Goal: Task Accomplishment & Management: Complete application form

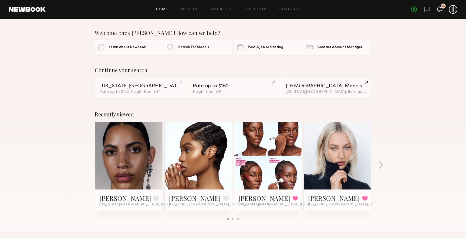
click at [440, 8] on icon at bounding box center [439, 9] width 4 height 4
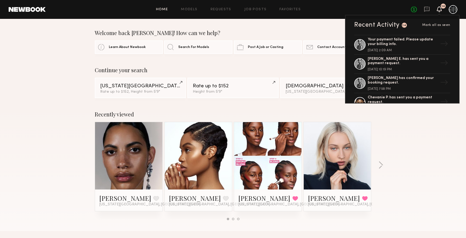
drag, startPoint x: 333, startPoint y: 23, endPoint x: 385, endPoint y: 23, distance: 52.3
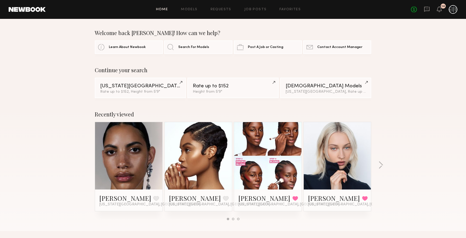
click at [427, 12] on icon at bounding box center [426, 9] width 6 height 6
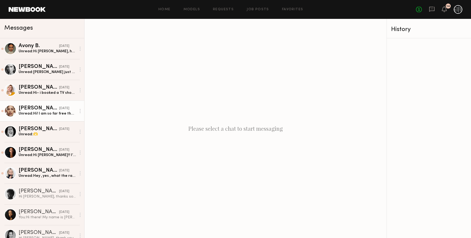
click at [47, 118] on link "Ellie L. 09/05/2025 Unread: Hi! I am so far free that day! I’d love to hear mor…" at bounding box center [42, 111] width 84 height 21
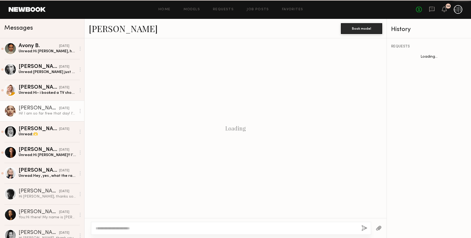
scroll to position [80, 0]
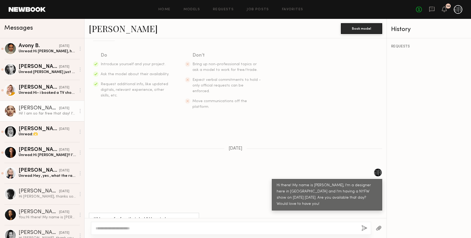
click at [42, 113] on div "Hi! I am so far free that day! I’d love to hear more details about your show" at bounding box center [47, 113] width 57 height 5
click at [105, 29] on link "[PERSON_NAME]" at bounding box center [123, 29] width 69 height 12
click at [33, 70] on div "Unread: Hii just wanted to follow up! :)" at bounding box center [47, 72] width 57 height 5
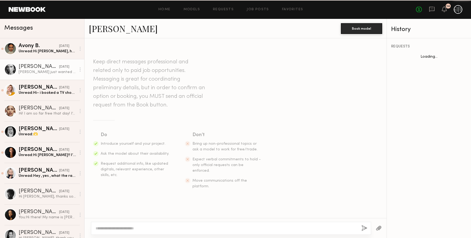
scroll to position [141, 0]
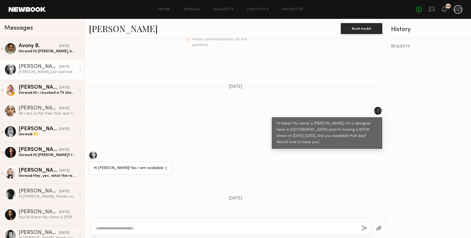
click at [119, 30] on link "Wiktoria G." at bounding box center [123, 29] width 69 height 12
click at [154, 227] on textarea at bounding box center [225, 228] width 261 height 5
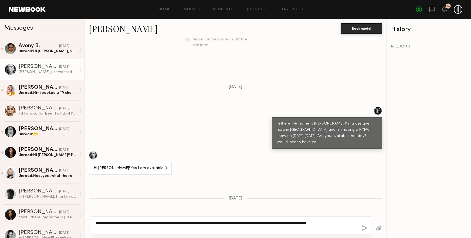
type textarea "**********"
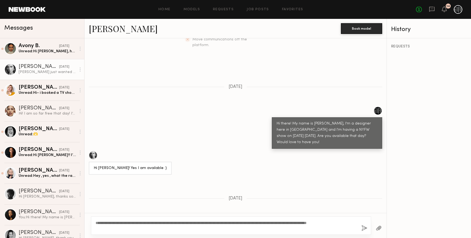
click at [361, 229] on button "button" at bounding box center [364, 228] width 6 height 7
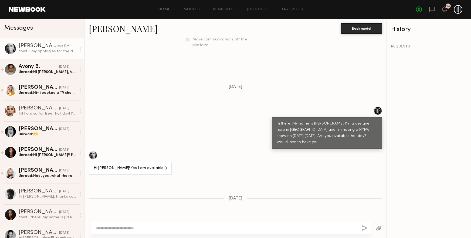
scroll to position [253, 0]
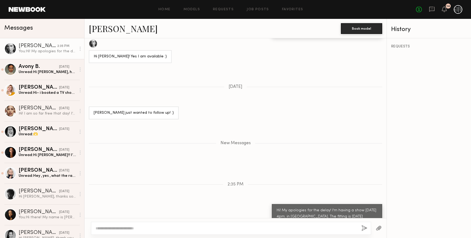
drag, startPoint x: 338, startPoint y: 207, endPoint x: 267, endPoint y: 189, distance: 73.6
click at [272, 204] on div "Hi! My apologies for the delay! I'm having a show Tues sept 16th at 4pm. in mid…" at bounding box center [327, 216] width 110 height 25
drag, startPoint x: 267, startPoint y: 189, endPoint x: 282, endPoint y: 197, distance: 17.3
copy div "Hi! My apologies for the delay! I'm having a show Tues sept 16th at 4pm. in mid…"
click at [55, 73] on div "Unread: Hi Megan, how are you? I know it’s been a busy week, I just wanted to k…" at bounding box center [47, 72] width 57 height 5
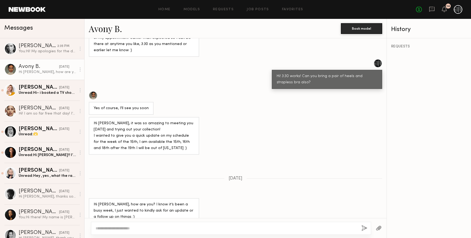
scroll to position [306, 0]
click at [183, 224] on div at bounding box center [231, 228] width 280 height 13
click at [177, 226] on textarea at bounding box center [225, 228] width 261 height 5
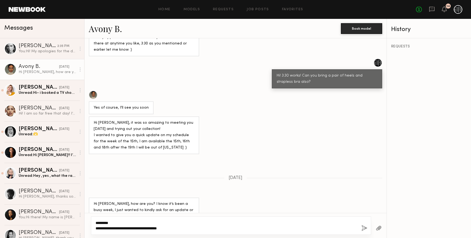
click at [162, 228] on textarea "**********" at bounding box center [225, 225] width 261 height 11
click at [192, 229] on textarea "**********" at bounding box center [225, 225] width 261 height 11
click at [95, 226] on div "**********" at bounding box center [231, 226] width 280 height 18
click at [100, 228] on textarea "**********" at bounding box center [225, 225] width 261 height 11
click at [267, 228] on textarea "**********" at bounding box center [225, 228] width 261 height 5
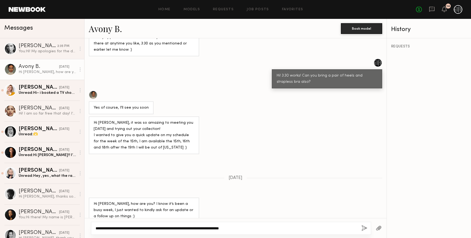
type textarea "**********"
click at [360, 227] on div "**********" at bounding box center [231, 228] width 280 height 13
click at [363, 227] on button "button" at bounding box center [364, 228] width 6 height 7
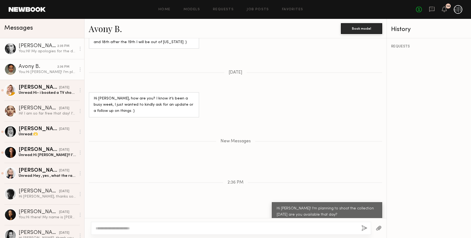
click at [28, 49] on div "You: Hi! My apologies for the delay! I'm having a show Tues sept 16th at 4pm. i…" at bounding box center [47, 51] width 57 height 5
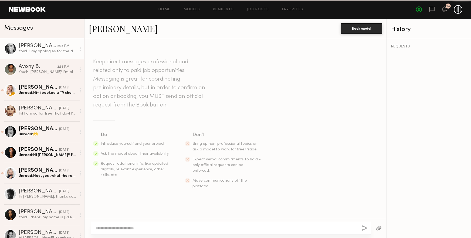
scroll to position [211, 0]
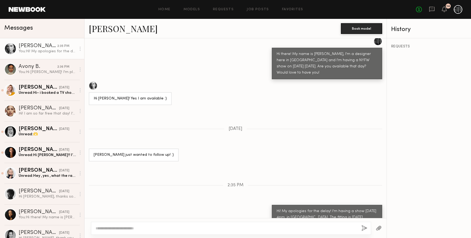
drag, startPoint x: 272, startPoint y: 194, endPoint x: 365, endPoint y: 206, distance: 93.9
click at [365, 208] on div "Hi! My apologies for the delay! I'm having a show Tues sept 16th at 4pm. in mid…" at bounding box center [326, 217] width 101 height 19
drag, startPoint x: 365, startPoint y: 206, endPoint x: 343, endPoint y: 200, distance: 22.4
copy div "Hi! My apologies for the delay! I'm having a show Tues sept 16th at 4pm. in mid…"
click at [42, 178] on div "Unread: Hey , yes , what the rate ?" at bounding box center [47, 175] width 57 height 5
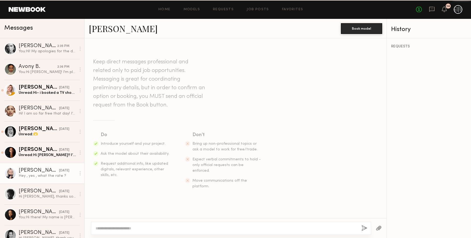
scroll to position [73, 0]
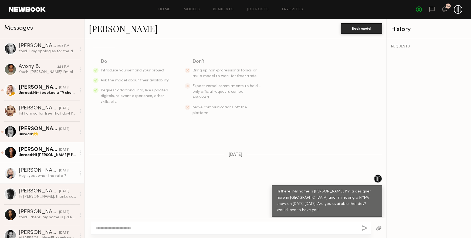
click at [42, 159] on link "Jayda B. 09/05/2025 Unread: Hi Megan!! I’ve seen your designs before & love the…" at bounding box center [42, 152] width 84 height 21
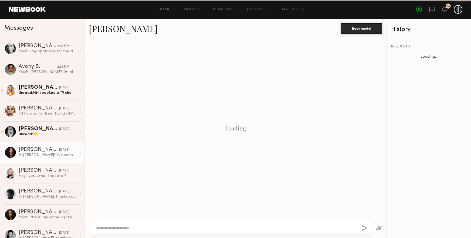
scroll to position [98, 0]
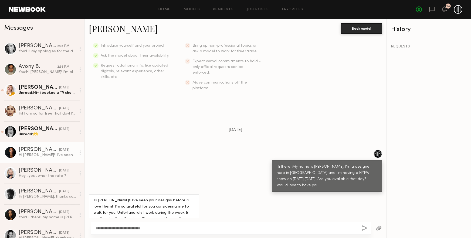
type textarea "**********"
click at [361, 228] on div "**********" at bounding box center [231, 228] width 280 height 13
click at [364, 227] on button "button" at bounding box center [364, 228] width 6 height 7
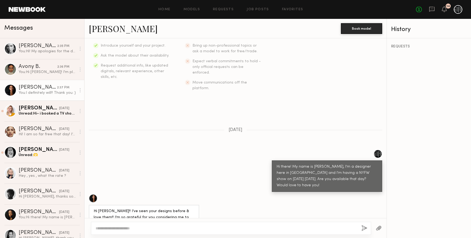
scroll to position [208, 0]
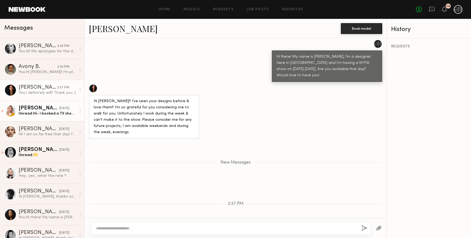
click at [47, 117] on link "Amanda R. 09/06/2025 Unread: Hi- i booked a TV show shooting that week so i hav…" at bounding box center [42, 111] width 84 height 21
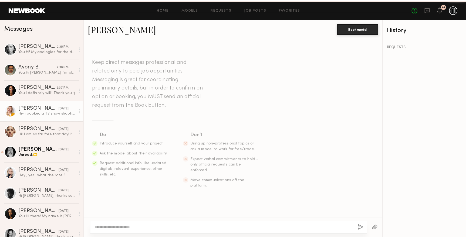
scroll to position [172, 0]
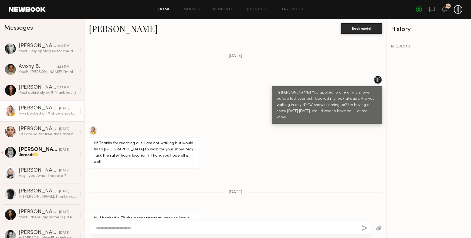
click at [169, 10] on link "Home" at bounding box center [164, 10] width 12 height 4
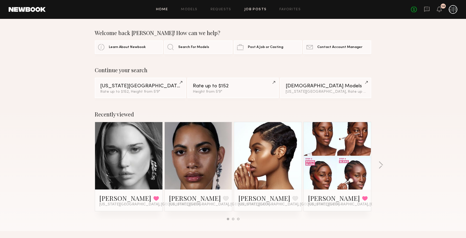
click at [261, 10] on link "Job Posts" at bounding box center [255, 10] width 22 height 4
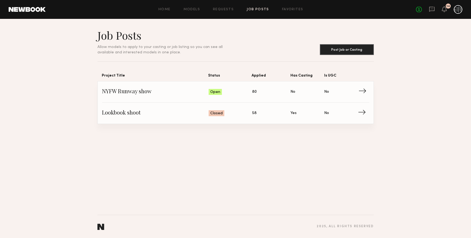
click at [228, 89] on span "Status: Open" at bounding box center [229, 92] width 43 height 8
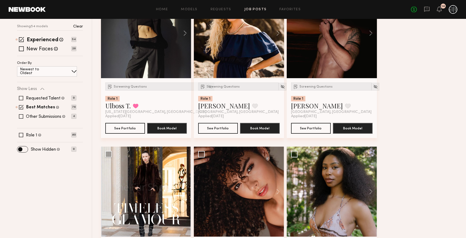
scroll to position [202, 0]
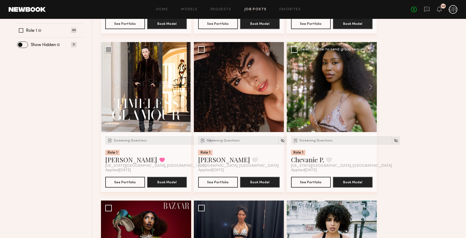
click at [322, 117] on div at bounding box center [331, 87] width 90 height 90
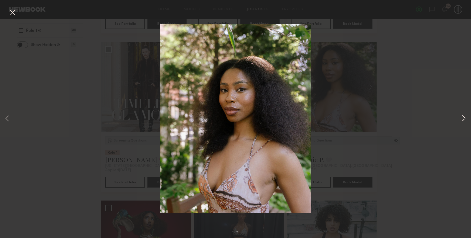
click at [460, 118] on button at bounding box center [463, 119] width 6 height 190
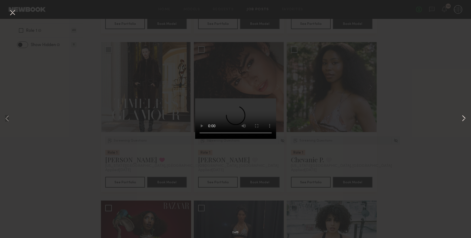
click at [460, 118] on button at bounding box center [463, 119] width 6 height 190
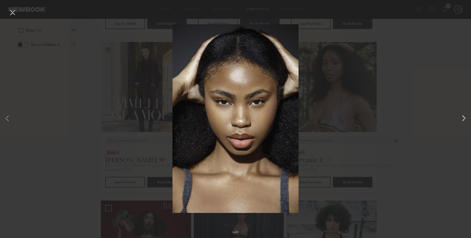
click at [460, 118] on button at bounding box center [463, 119] width 6 height 190
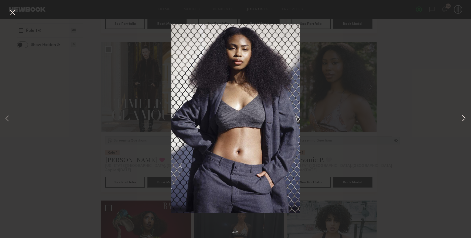
click at [460, 118] on button at bounding box center [463, 119] width 6 height 190
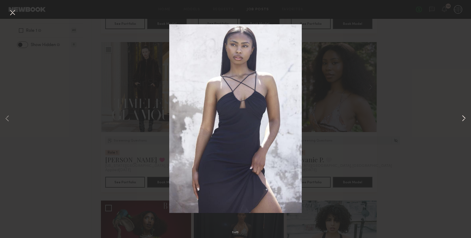
click at [460, 118] on button at bounding box center [463, 119] width 6 height 190
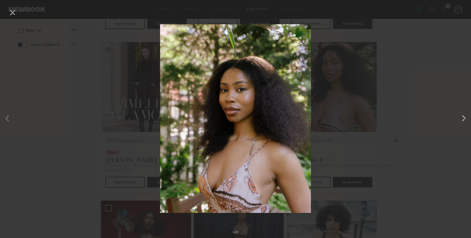
click at [460, 118] on button at bounding box center [463, 119] width 6 height 190
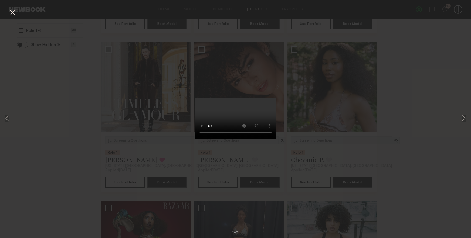
click at [434, 103] on div "2 of 5" at bounding box center [235, 119] width 471 height 238
click at [268, 98] on video at bounding box center [235, 118] width 81 height 40
click at [10, 12] on button at bounding box center [12, 13] width 9 height 10
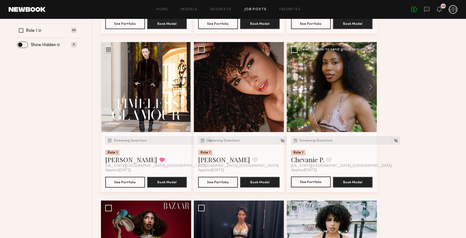
click at [322, 182] on button "See Portfolio" at bounding box center [311, 182] width 40 height 11
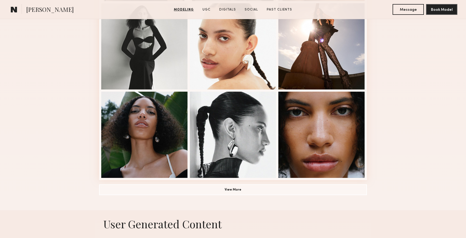
scroll to position [337, 0]
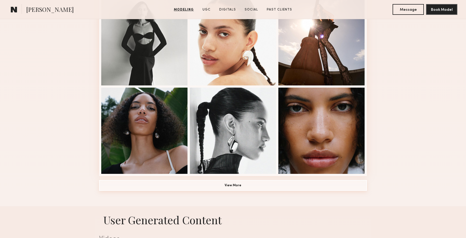
click at [245, 189] on button "View More" at bounding box center [233, 185] width 268 height 11
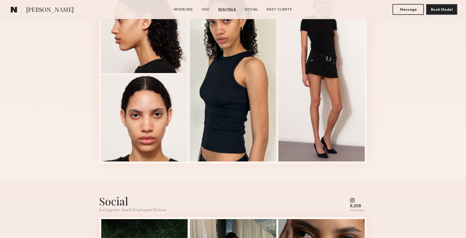
scroll to position [1079, 0]
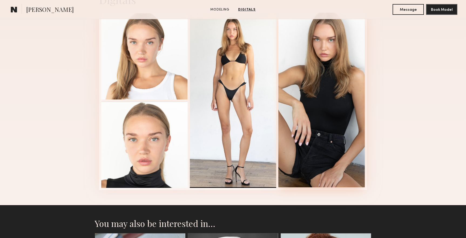
scroll to position [573, 0]
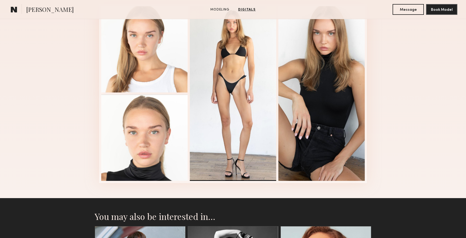
click at [40, 8] on span "Wiktoria G." at bounding box center [49, 9] width 47 height 9
click at [15, 9] on common-icon at bounding box center [14, 9] width 6 height 7
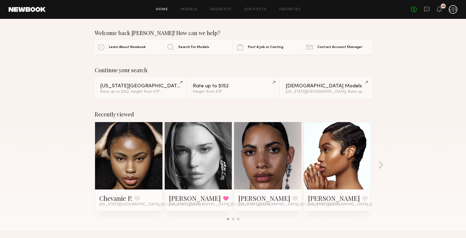
click at [246, 7] on div "Home Models Requests Job Posts Favorites Sign Out No fees up to $5,000 14" at bounding box center [251, 9] width 411 height 9
click at [248, 9] on link "Job Posts" at bounding box center [255, 10] width 22 height 4
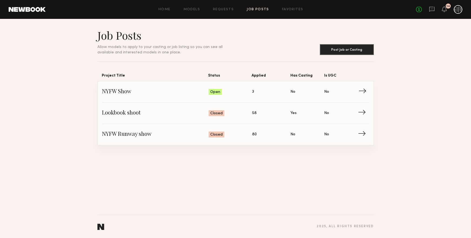
click at [270, 89] on span "Applied: 3" at bounding box center [271, 92] width 39 height 8
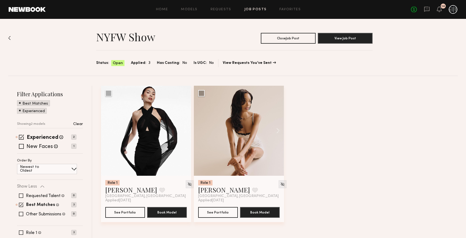
scroll to position [16, 0]
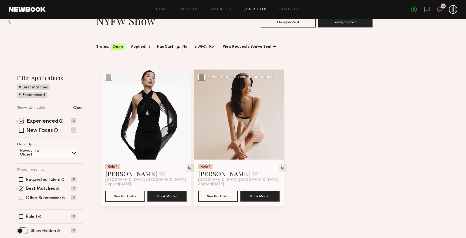
click at [262, 126] on div at bounding box center [239, 115] width 90 height 90
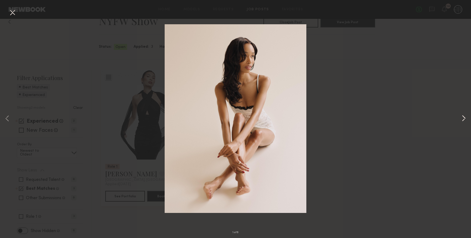
click at [461, 118] on button at bounding box center [463, 119] width 6 height 190
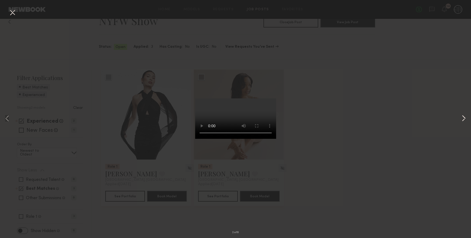
click at [461, 118] on button at bounding box center [463, 119] width 6 height 190
click at [438, 114] on div "3 of 6" at bounding box center [235, 119] width 471 height 238
drag, startPoint x: 15, startPoint y: 14, endPoint x: 32, endPoint y: 18, distance: 17.7
click at [15, 14] on button at bounding box center [12, 13] width 9 height 10
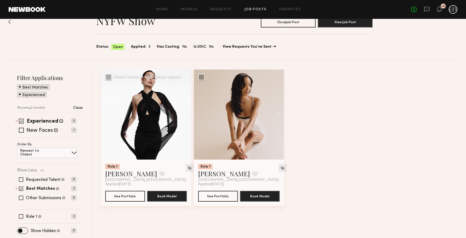
click at [163, 111] on div at bounding box center [146, 115] width 90 height 90
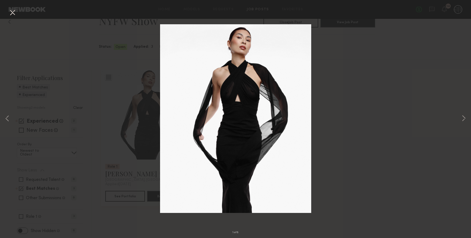
click at [353, 67] on div "1 of 8" at bounding box center [235, 119] width 471 height 238
drag, startPoint x: 12, startPoint y: 11, endPoint x: 103, endPoint y: 74, distance: 110.6
click at [12, 11] on button at bounding box center [12, 13] width 9 height 10
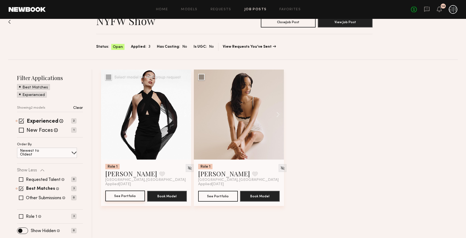
click at [121, 194] on button "See Portfolio" at bounding box center [125, 196] width 40 height 11
click at [247, 111] on div at bounding box center [239, 115] width 90 height 90
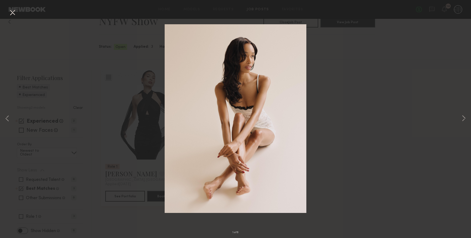
click at [326, 104] on div "1 of 6" at bounding box center [235, 119] width 471 height 238
drag, startPoint x: 386, startPoint y: 132, endPoint x: 198, endPoint y: 105, distance: 190.7
click at [385, 129] on div "1 of 6" at bounding box center [235, 119] width 471 height 238
click at [13, 12] on button at bounding box center [12, 13] width 9 height 10
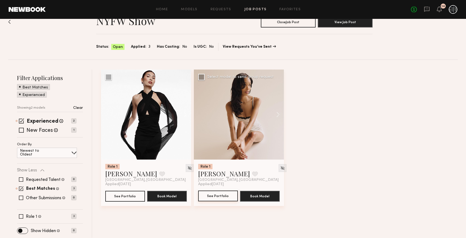
click at [221, 201] on button "See Portfolio" at bounding box center [218, 196] width 40 height 11
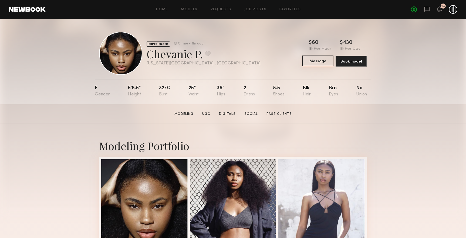
click at [317, 64] on button "Message" at bounding box center [317, 61] width 31 height 11
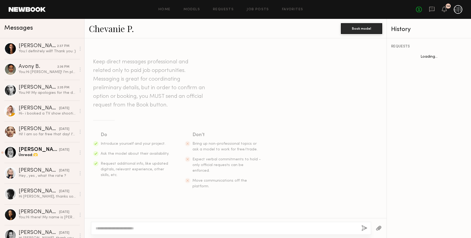
scroll to position [217, 0]
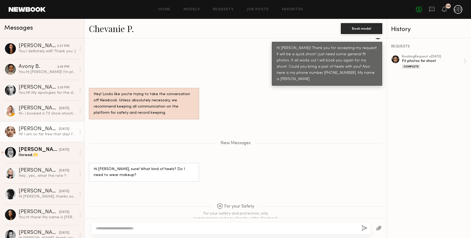
click at [36, 135] on div "Hi! I am so far free that day! I’d love to hear more details about your show" at bounding box center [47, 134] width 57 height 5
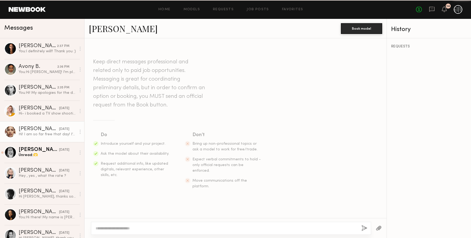
scroll to position [80, 0]
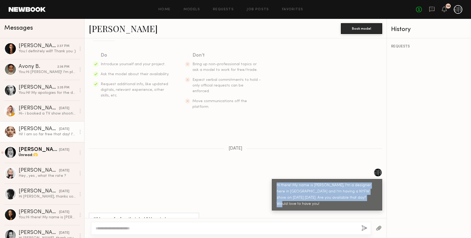
drag, startPoint x: 271, startPoint y: 173, endPoint x: 362, endPoint y: 188, distance: 92.6
click at [362, 188] on div "Hi there! My name is [PERSON_NAME], I'm a designer here in [GEOGRAPHIC_DATA] an…" at bounding box center [327, 195] width 110 height 32
drag, startPoint x: 362, startPoint y: 188, endPoint x: 356, endPoint y: 180, distance: 10.5
copy div "Hi there! My name is [PERSON_NAME], I'm a designer here in [GEOGRAPHIC_DATA] an…"
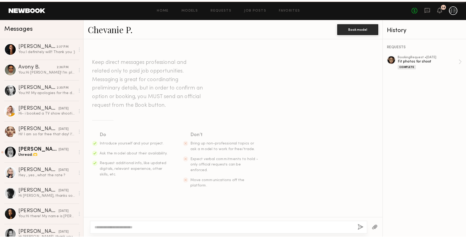
scroll to position [175, 0]
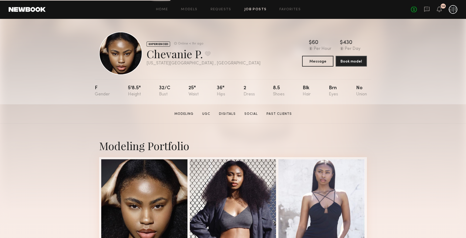
click at [256, 8] on link "Job Posts" at bounding box center [255, 10] width 22 height 4
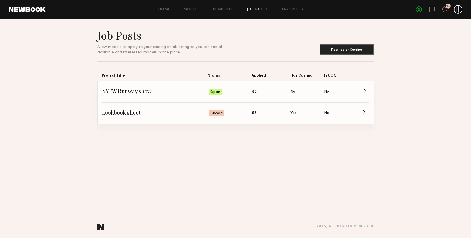
click at [355, 90] on span "Is UGC: No" at bounding box center [341, 92] width 34 height 8
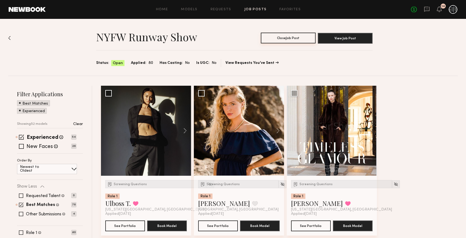
click at [291, 40] on button "Close Job Post" at bounding box center [288, 38] width 55 height 11
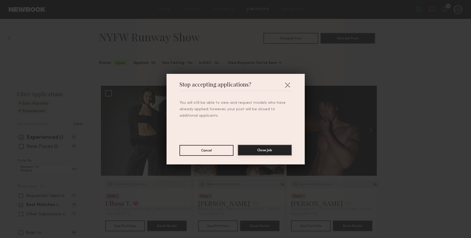
click at [247, 149] on button "Close Job" at bounding box center [265, 150] width 54 height 11
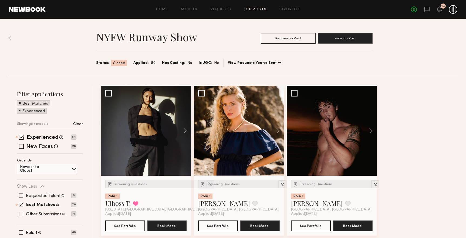
click at [256, 8] on link "Job Posts" at bounding box center [255, 10] width 22 height 4
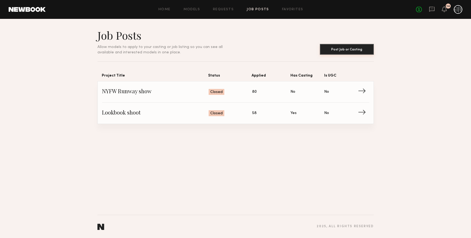
click at [329, 47] on button "Post Job or Casting" at bounding box center [347, 49] width 54 height 11
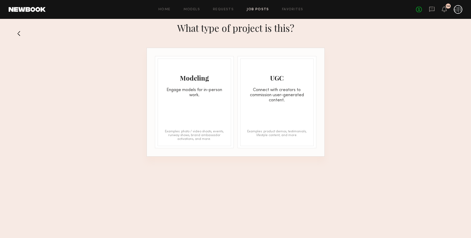
click at [204, 110] on div "Modeling Engage models for in-person work. Examples: photo / video shoots, even…" at bounding box center [194, 103] width 73 height 88
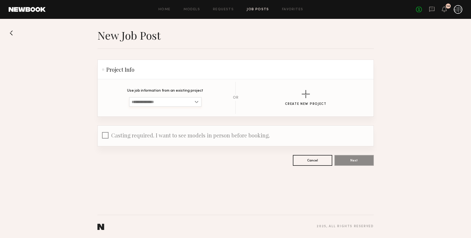
click at [187, 104] on input at bounding box center [165, 102] width 73 height 10
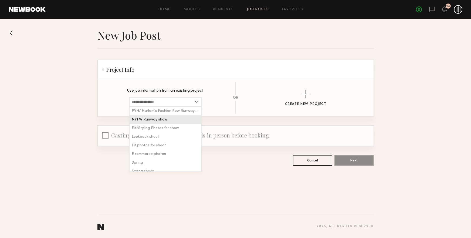
click at [183, 118] on div "NYFW Runway show" at bounding box center [164, 119] width 71 height 9
type input "**********"
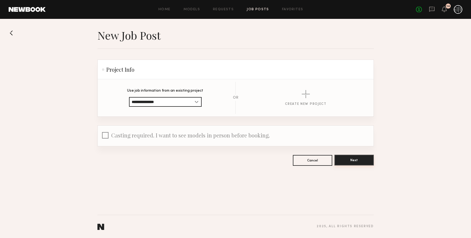
click at [361, 161] on button "Next" at bounding box center [353, 160] width 39 height 11
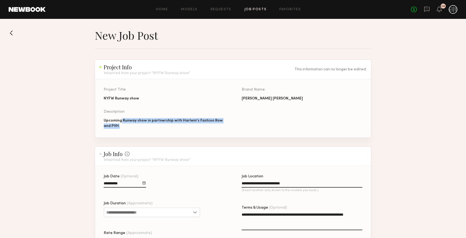
drag, startPoint x: 121, startPoint y: 121, endPoint x: 241, endPoint y: 127, distance: 119.9
click at [241, 127] on div "Project Title NYFW Runway show Brand Name Megan Renee Description Upcoming Runw…" at bounding box center [242, 113] width 276 height 50
click at [158, 131] on div "Project Title NYFW Runway show Brand Name Megan Renee Description Upcoming Runw…" at bounding box center [242, 113] width 276 height 50
click at [123, 126] on div "Upcoming Runway show in partnership with Harlem's Fashion Row and PVH." at bounding box center [164, 123] width 121 height 11
drag, startPoint x: 122, startPoint y: 123, endPoint x: 154, endPoint y: 128, distance: 31.9
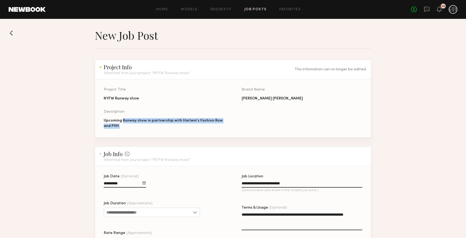
click at [154, 128] on div "Upcoming Runway show in partnership with Harlem's Fashion Row and PVH." at bounding box center [164, 123] width 121 height 11
drag, startPoint x: 154, startPoint y: 128, endPoint x: 140, endPoint y: 132, distance: 14.9
click at [140, 132] on div "Project Title NYFW Runway show Brand Name Megan Renee Description Upcoming Runw…" at bounding box center [242, 113] width 276 height 50
click at [13, 32] on button at bounding box center [13, 33] width 9 height 9
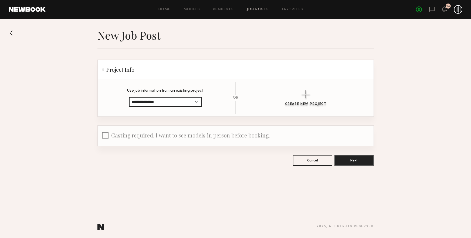
click at [299, 98] on button "Create New Project" at bounding box center [306, 98] width 42 height 16
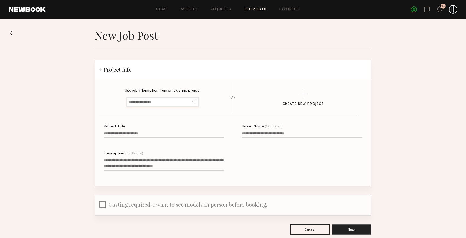
click at [162, 104] on input at bounding box center [162, 102] width 73 height 10
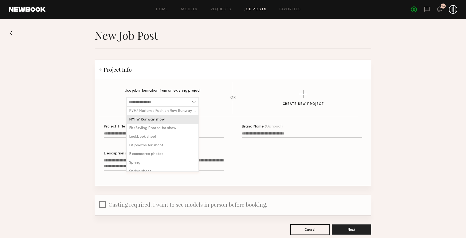
click at [160, 118] on span "NYFW Runway show" at bounding box center [147, 120] width 36 height 4
type input "**********"
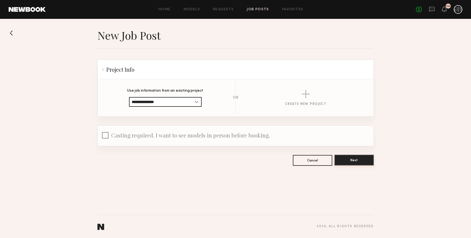
click at [365, 161] on button "Next" at bounding box center [353, 160] width 39 height 11
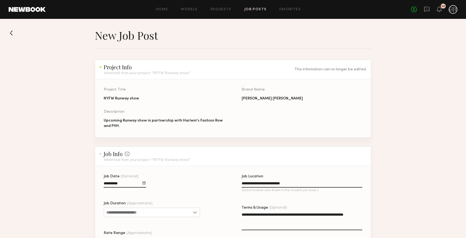
click at [143, 127] on div "Upcoming Runway show in partnership with Harlem's Fashion Row and PVH." at bounding box center [164, 123] width 121 height 11
click at [143, 124] on div "Upcoming Runway show in partnership with Harlem's Fashion Row and PVH." at bounding box center [164, 123] width 121 height 11
click at [144, 122] on div "Upcoming Runway show in partnership with Harlem's Fashion Row and PVH." at bounding box center [164, 123] width 121 height 11
click at [13, 33] on button at bounding box center [13, 33] width 9 height 9
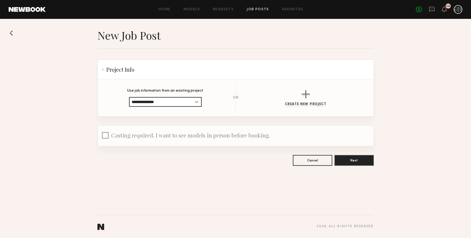
click at [303, 93] on div "button" at bounding box center [306, 94] width 8 height 8
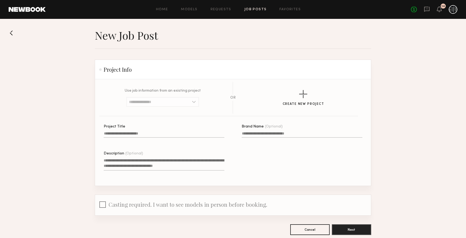
click at [176, 133] on input "Project Title" at bounding box center [164, 135] width 121 height 6
type input "*********"
type input "**********"
click at [164, 162] on textarea "Description (Optional)" at bounding box center [164, 164] width 121 height 13
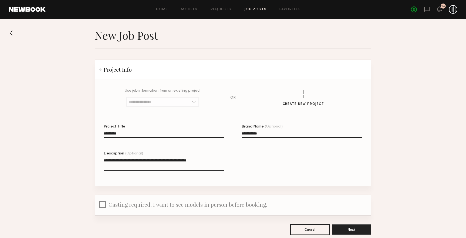
click at [121, 161] on textarea "**********" at bounding box center [164, 164] width 121 height 13
click at [220, 160] on textarea "**********" at bounding box center [164, 164] width 121 height 13
type textarea "**********"
click at [367, 230] on button "Next" at bounding box center [350, 229] width 39 height 11
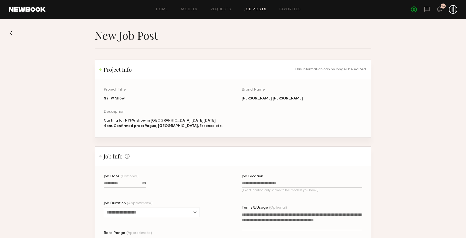
click at [135, 187] on input "Job Date (Optional)" at bounding box center [125, 185] width 42 height 6
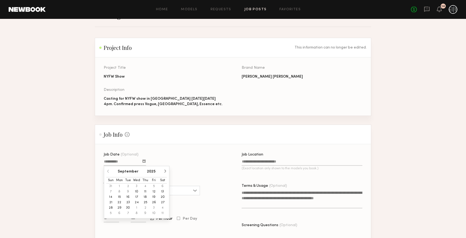
scroll to position [34, 0]
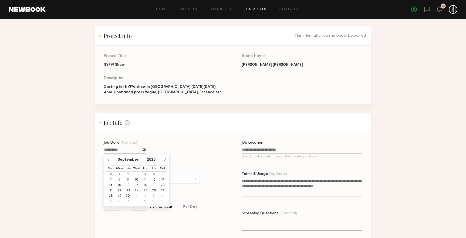
click at [126, 188] on button "16" at bounding box center [128, 185] width 9 height 5
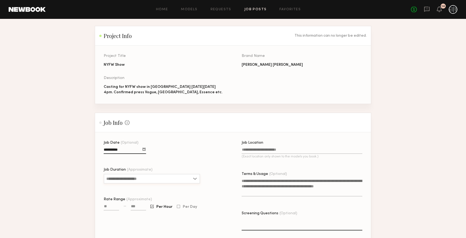
click at [128, 184] on input "Job Duration (Approximate)" at bounding box center [152, 179] width 96 height 10
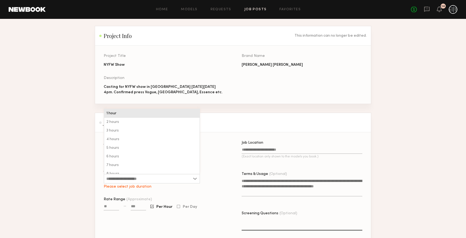
click at [113, 115] on span "1 hour" at bounding box center [111, 114] width 10 height 4
type input "******"
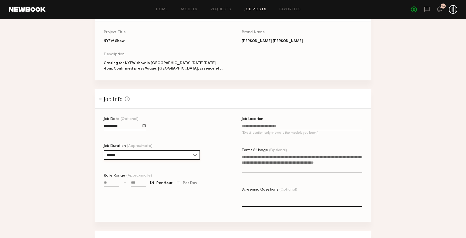
scroll to position [67, 0]
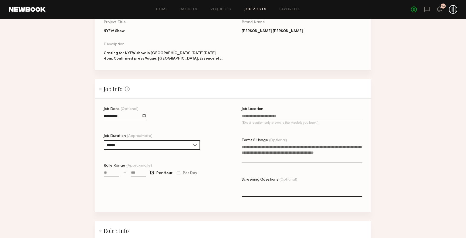
drag, startPoint x: 136, startPoint y: 177, endPoint x: 131, endPoint y: 177, distance: 5.7
click at [131, 177] on input at bounding box center [138, 174] width 15 height 6
drag, startPoint x: 136, startPoint y: 176, endPoint x: 130, endPoint y: 176, distance: 5.9
click at [130, 176] on div "—" at bounding box center [125, 176] width 42 height 12
type input "****"
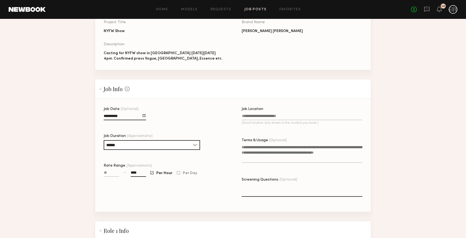
click at [152, 190] on div "Job Date (Optional) Job Duration (Approximate) ****** 1 hour 2 hours 3 hours 4 …" at bounding box center [164, 159] width 121 height 105
click at [260, 119] on input "Job Location (Exact location only shown to the models you book.)" at bounding box center [301, 117] width 121 height 6
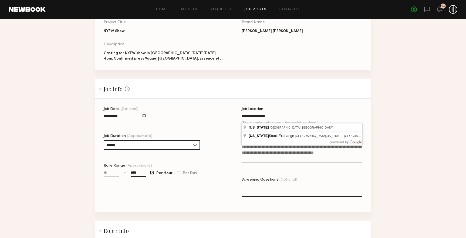
type input "**********"
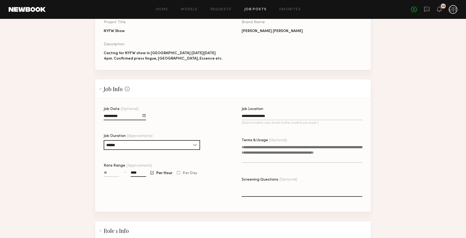
click at [306, 157] on textarea "Terms & Usage (Optional)" at bounding box center [301, 154] width 121 height 18
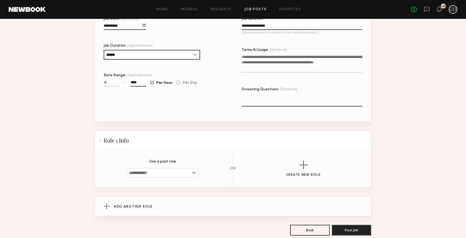
scroll to position [124, 0]
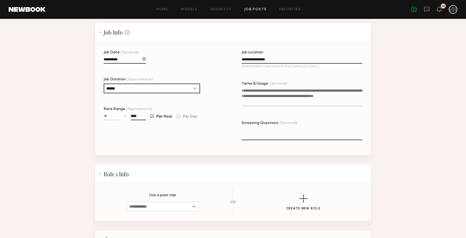
drag, startPoint x: 143, startPoint y: 118, endPoint x: 130, endPoint y: 118, distance: 13.5
click at [130, 118] on div "— ****" at bounding box center [125, 119] width 42 height 12
click at [135, 126] on div at bounding box center [138, 123] width 15 height 4
click at [140, 120] on input "****" at bounding box center [138, 117] width 15 height 6
drag, startPoint x: 138, startPoint y: 119, endPoint x: 132, endPoint y: 120, distance: 6.3
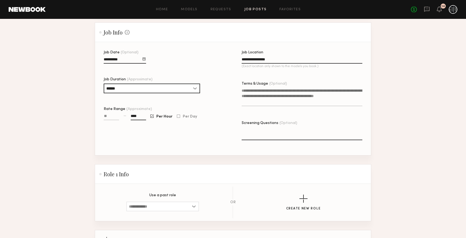
click at [132, 120] on input "****" at bounding box center [138, 117] width 15 height 6
click at [152, 124] on div at bounding box center [173, 122] width 47 height 4
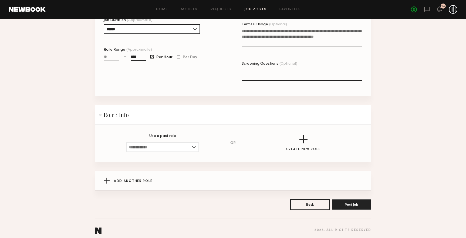
scroll to position [191, 0]
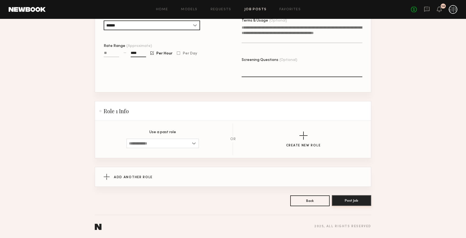
click at [363, 200] on button "Post Job" at bounding box center [350, 200] width 39 height 11
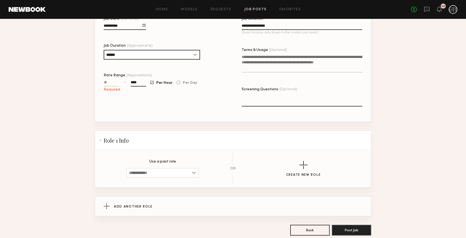
click at [112, 86] on input "Rate Range (Approximate)" at bounding box center [111, 83] width 15 height 6
type input "***"
click at [356, 230] on button "Post Job" at bounding box center [350, 230] width 39 height 11
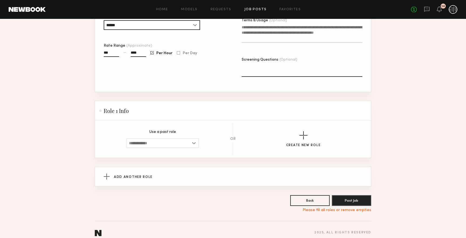
scroll to position [198, 0]
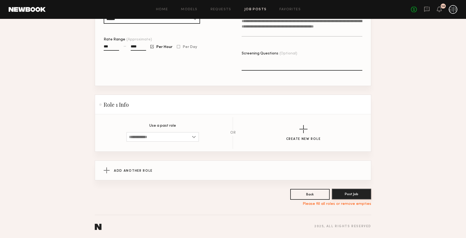
click at [357, 190] on button "Post Job" at bounding box center [350, 194] width 39 height 11
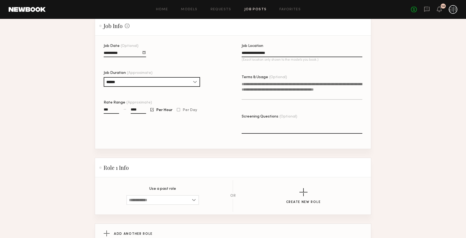
click at [251, 91] on textarea "Terms & Usage (Optional)" at bounding box center [301, 90] width 121 height 18
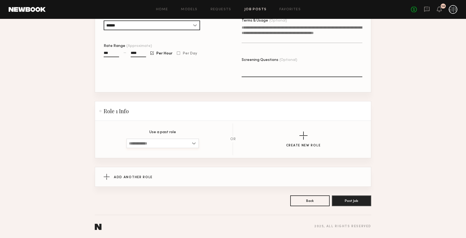
click at [190, 140] on input at bounding box center [162, 144] width 73 height 10
click at [188, 151] on div "Female, 20–40, All ethnicities" at bounding box center [162, 152] width 71 height 9
type input "**********"
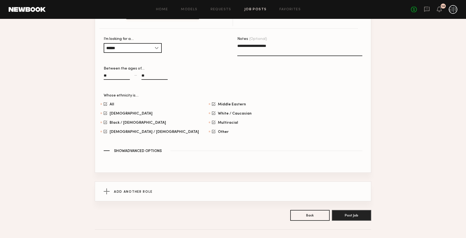
scroll to position [305, 0]
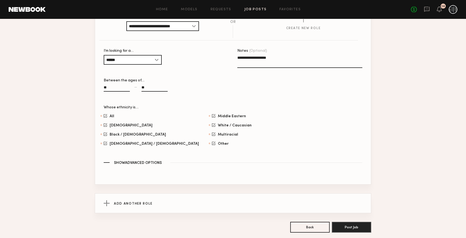
click at [271, 62] on textarea "**********" at bounding box center [299, 61] width 125 height 13
click at [284, 94] on div "**********" at bounding box center [299, 77] width 125 height 57
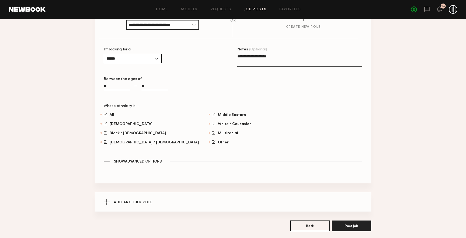
scroll to position [338, 0]
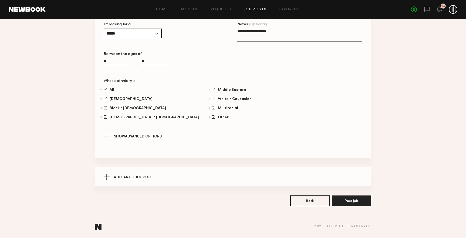
click at [355, 203] on button "Post Job" at bounding box center [350, 200] width 39 height 11
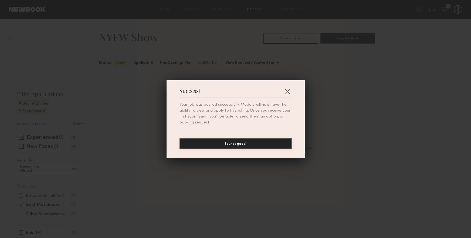
click at [259, 142] on button "Sounds good!" at bounding box center [235, 143] width 112 height 11
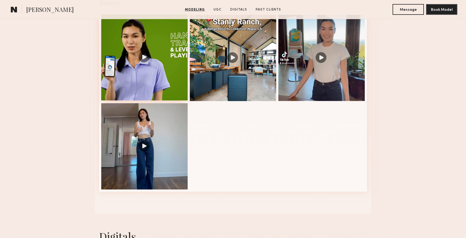
scroll to position [573, 0]
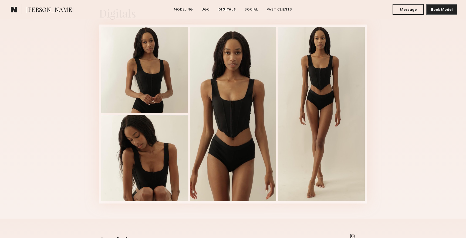
scroll to position [708, 0]
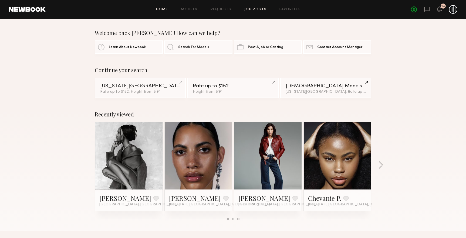
click at [258, 8] on link "Job Posts" at bounding box center [255, 10] width 22 height 4
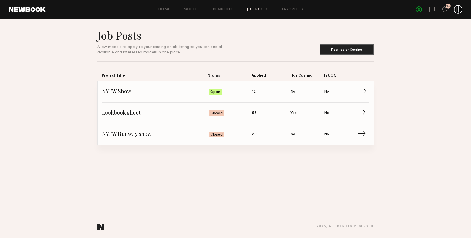
click at [294, 89] on span "No" at bounding box center [292, 92] width 5 height 6
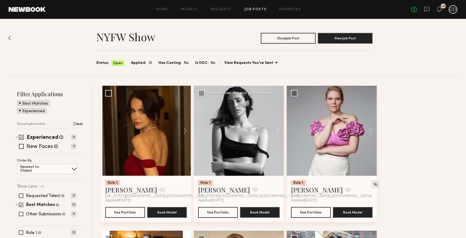
click at [256, 136] on div at bounding box center [239, 131] width 90 height 90
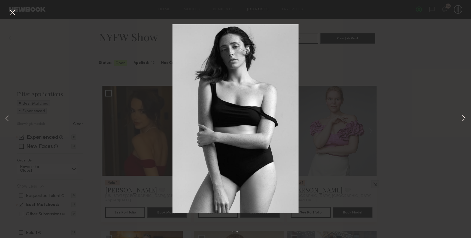
click at [460, 115] on button at bounding box center [463, 119] width 6 height 190
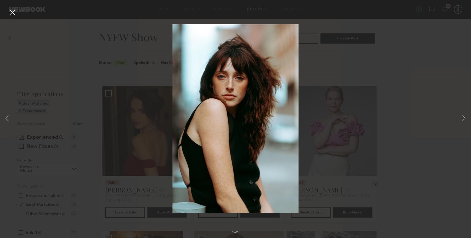
click at [408, 110] on div "2 of 5" at bounding box center [235, 119] width 471 height 238
drag, startPoint x: 349, startPoint y: 97, endPoint x: 79, endPoint y: 27, distance: 279.3
click at [344, 94] on div "2 of 5" at bounding box center [235, 119] width 471 height 238
click at [16, 16] on button at bounding box center [12, 13] width 9 height 10
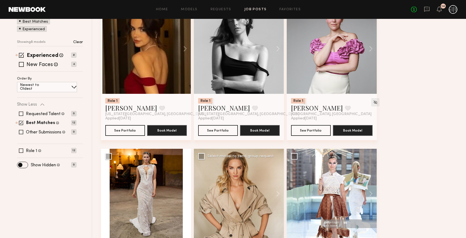
scroll to position [135, 0]
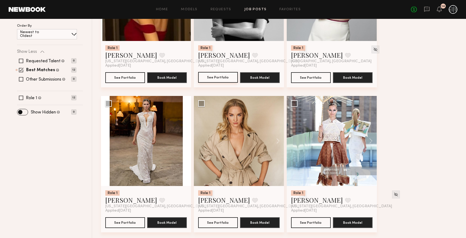
click at [220, 74] on button "See Portfolio" at bounding box center [218, 77] width 40 height 11
click at [313, 223] on button "See Portfolio" at bounding box center [311, 222] width 40 height 11
click at [218, 221] on button "See Portfolio" at bounding box center [218, 222] width 40 height 11
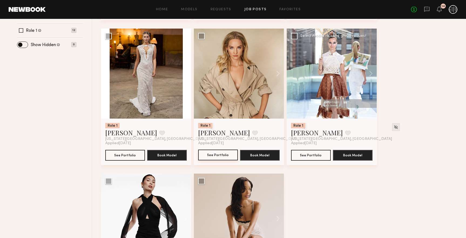
scroll to position [169, 0]
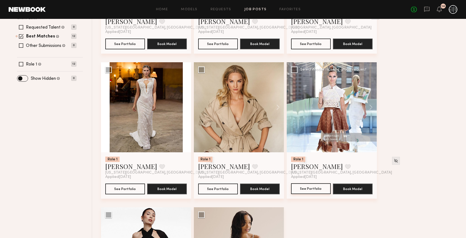
click at [320, 187] on button "See Portfolio" at bounding box center [311, 188] width 40 height 11
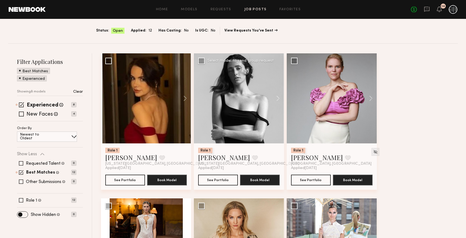
scroll to position [0, 0]
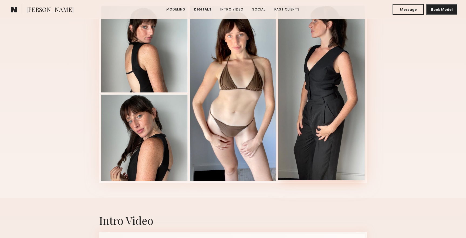
scroll to position [539, 0]
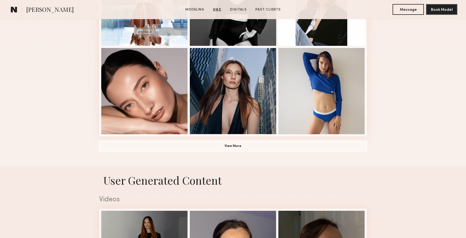
scroll to position [371, 0]
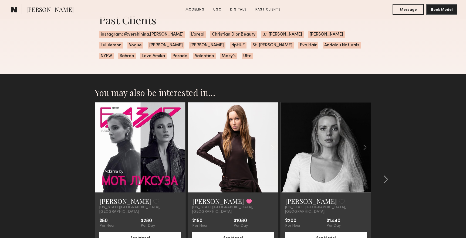
scroll to position [1119, 0]
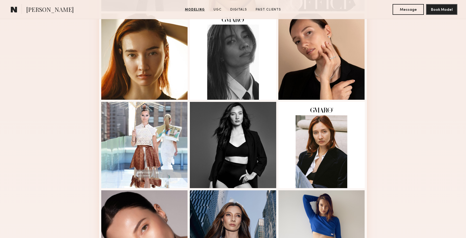
scroll to position [303, 0]
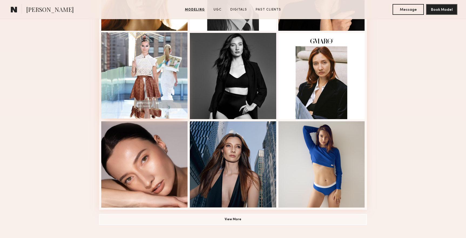
click at [169, 87] on div at bounding box center [144, 75] width 86 height 86
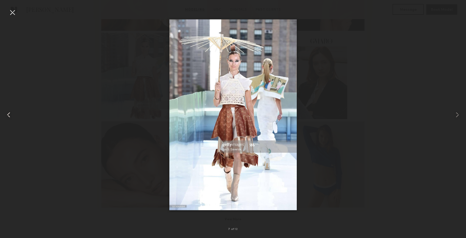
click at [17, 13] on div at bounding box center [9, 115] width 19 height 212
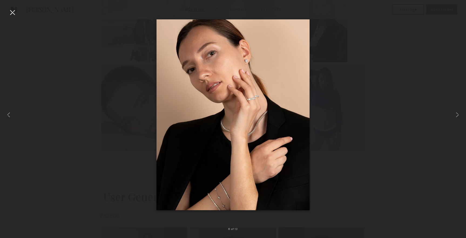
scroll to position [371, 0]
click at [377, 89] on div at bounding box center [233, 115] width 466 height 212
click at [12, 14] on div at bounding box center [12, 12] width 9 height 9
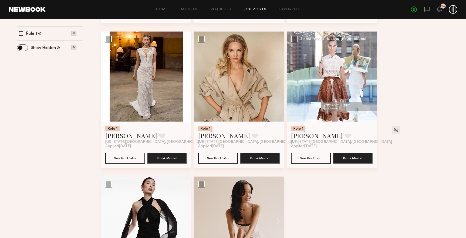
scroll to position [202, 0]
